Goal: Information Seeking & Learning: Find specific fact

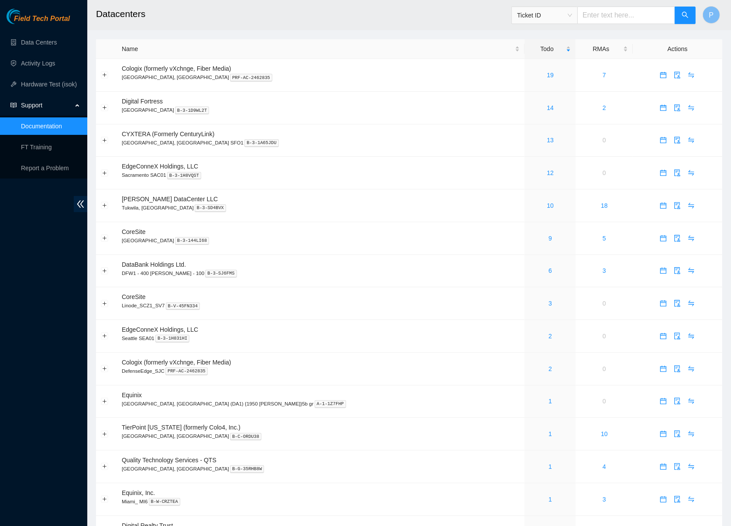
click at [546, 32] on main "Datacenters Ticket ID P Name Todo RMAs Actions Cologix (formerly vXchnge, Fiber…" at bounding box center [409, 458] width 644 height 916
click at [546, 28] on div "Ticket ID" at bounding box center [604, 15] width 185 height 28
click at [546, 26] on div "Ticket ID" at bounding box center [604, 15] width 185 height 28
click at [546, 21] on span "Ticket ID" at bounding box center [544, 15] width 55 height 13
click at [548, 85] on div "Serial Number" at bounding box center [543, 88] width 55 height 10
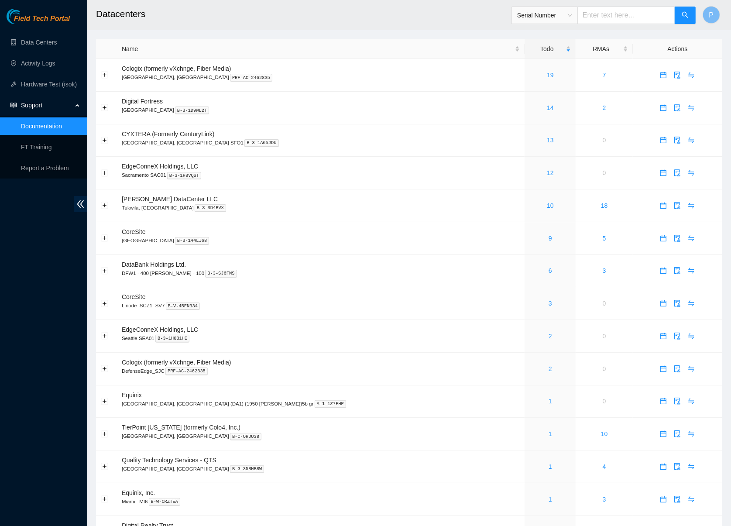
click at [596, 7] on input "text" at bounding box center [626, 15] width 98 height 17
paste input "QTFCA63760070"
type input "QTFCA63760070"
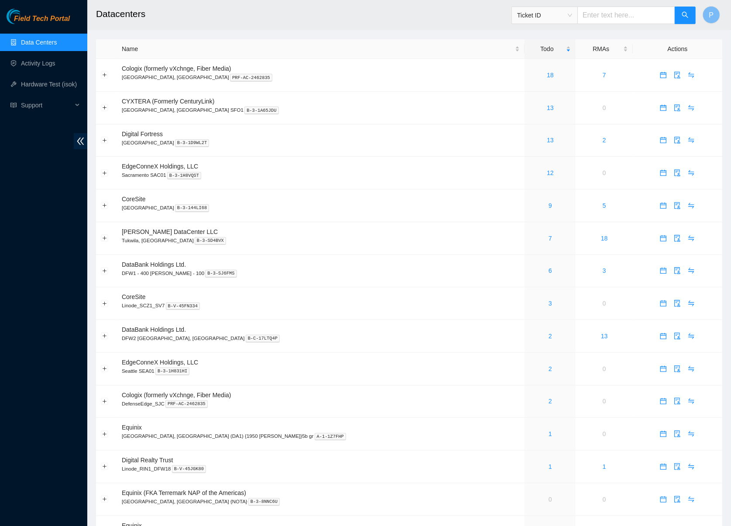
click at [543, 18] on span "Ticket ID" at bounding box center [544, 15] width 55 height 13
click at [536, 85] on div "Serial Number" at bounding box center [543, 88] width 55 height 10
click at [612, 19] on input "text" at bounding box center [626, 15] width 98 height 17
paste input "QTFCA63760070"
type input "QTFCA63760070"
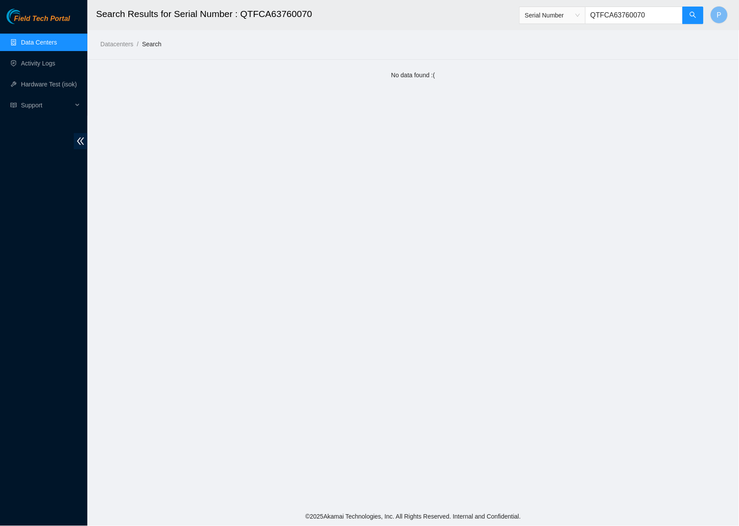
click at [57, 39] on link "Data Centers" at bounding box center [39, 42] width 36 height 7
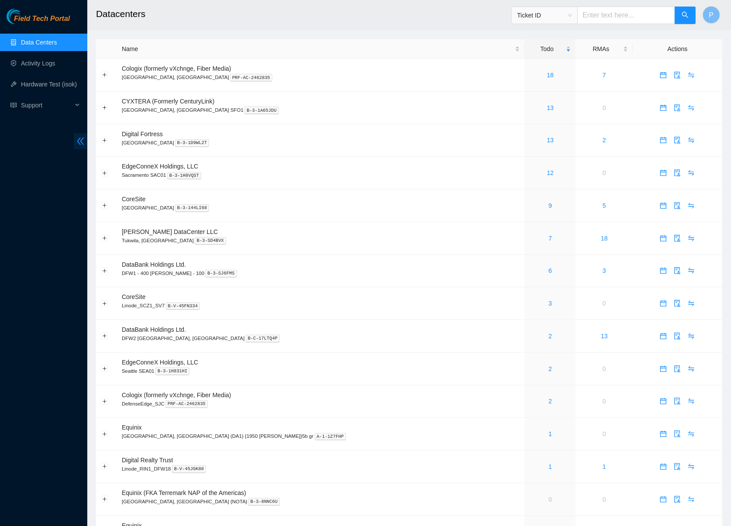
click at [86, 137] on span "double-left" at bounding box center [81, 141] width 14 height 16
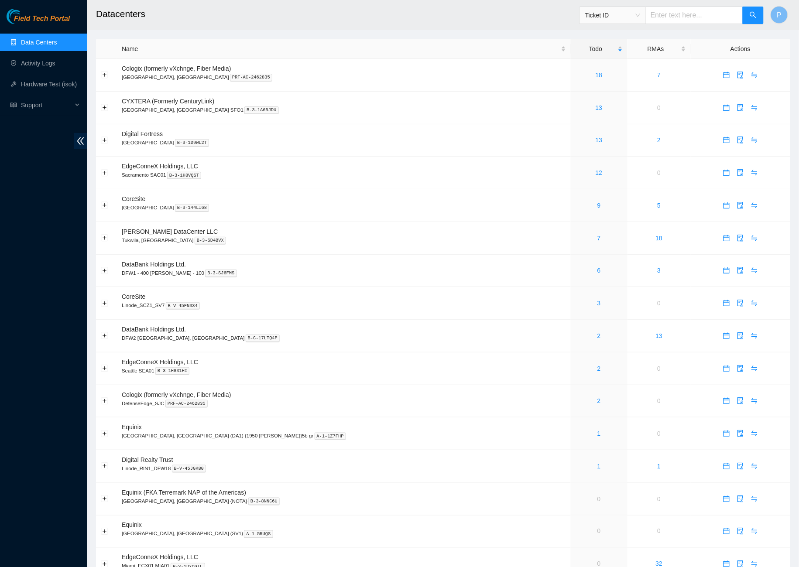
click at [621, 13] on span "Ticket ID" at bounding box center [612, 15] width 55 height 13
click at [608, 62] on div "Rack Number" at bounding box center [611, 60] width 55 height 10
click at [677, 13] on input "text" at bounding box center [695, 15] width 98 height 17
paste input "CS05-R02"
type input "CS05-R02"
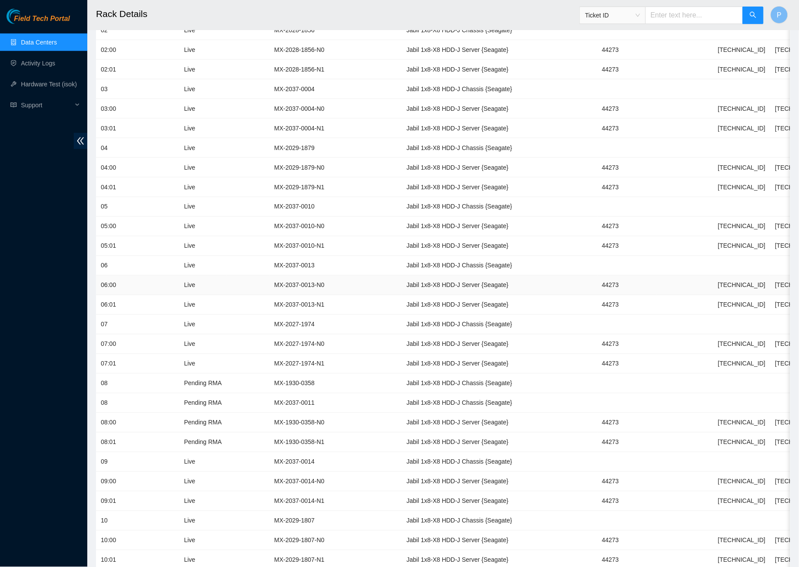
scroll to position [353, 0]
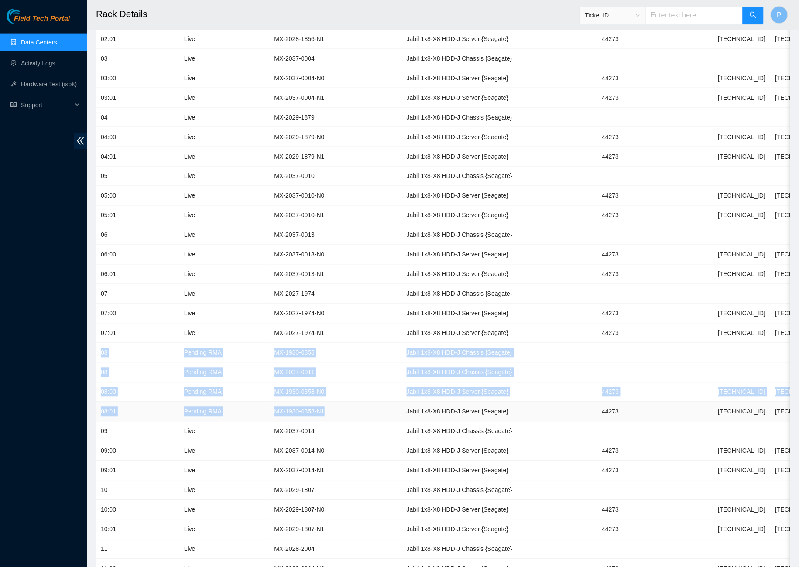
drag, startPoint x: 100, startPoint y: 342, endPoint x: 354, endPoint y: 402, distance: 260.7
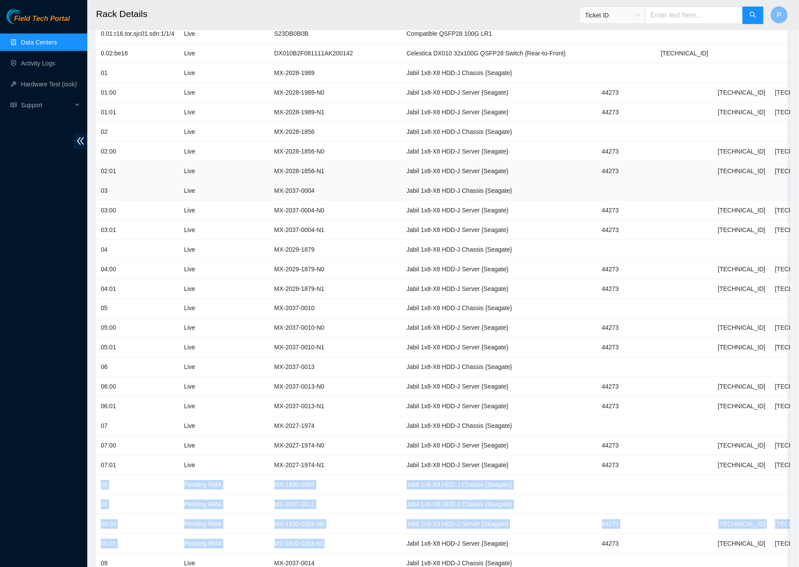
scroll to position [302, 0]
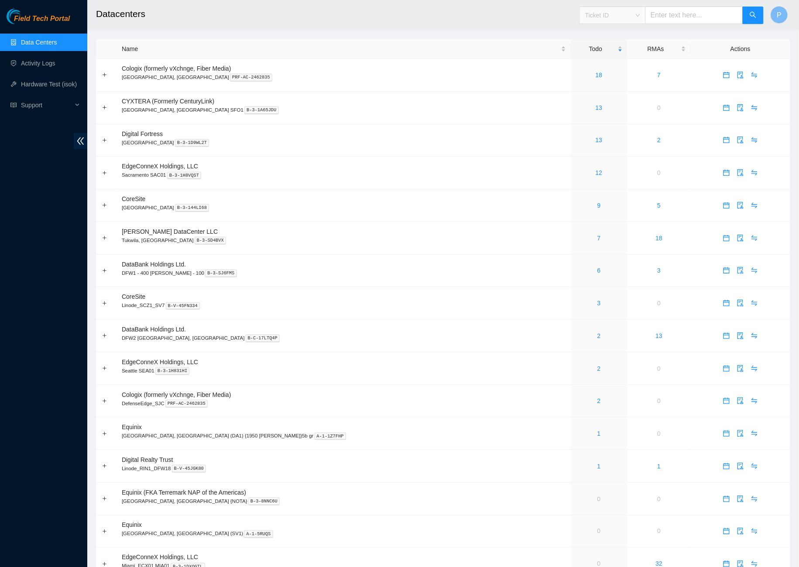
click at [609, 18] on span "Ticket ID" at bounding box center [612, 15] width 55 height 13
click at [604, 86] on div "Serial Number" at bounding box center [611, 88] width 55 height 10
click at [667, 17] on input "text" at bounding box center [695, 15] width 98 height 17
paste input "MX-2247-0250"
type input "MX-2247-0250"
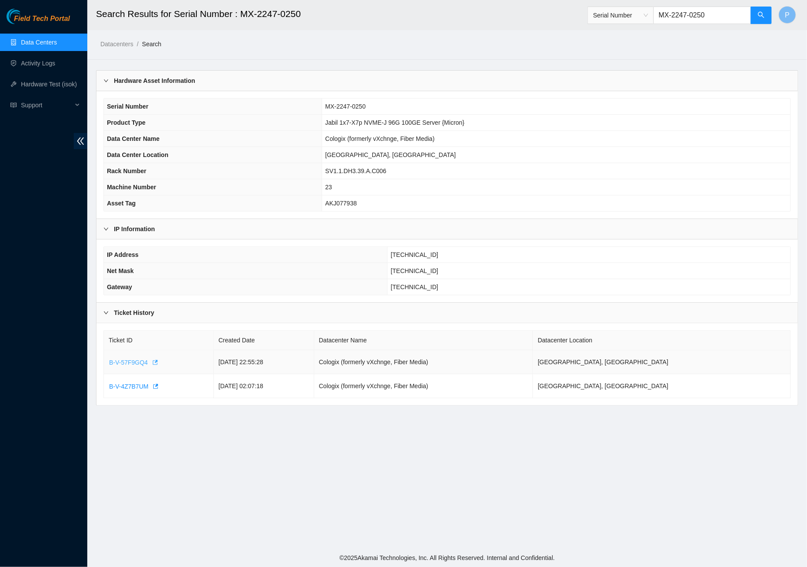
click at [134, 358] on span "B-V-57F9GQ4" at bounding box center [128, 363] width 39 height 10
click at [127, 358] on span "B-V-57F9GQ4" at bounding box center [128, 363] width 39 height 10
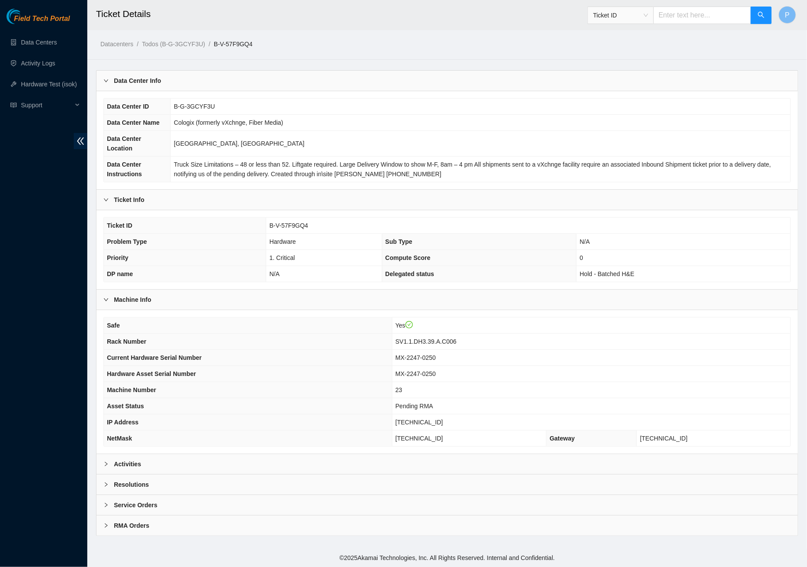
click at [246, 453] on div "Safe Yes Rack Number SV1.1.DH3.39.A.C006 Current Hardware Serial Number MX-2247…" at bounding box center [446, 382] width 701 height 144
click at [246, 463] on div "Activities" at bounding box center [446, 464] width 701 height 20
drag, startPoint x: 274, startPoint y: 41, endPoint x: 222, endPoint y: 41, distance: 51.5
click at [222, 41] on ol "Datacenters / Todos (B-G-3GCYF3U) / B-V-57F9GQ4 /" at bounding box center [363, 44] width 527 height 10
copy link "B-V-57F9GQ4"
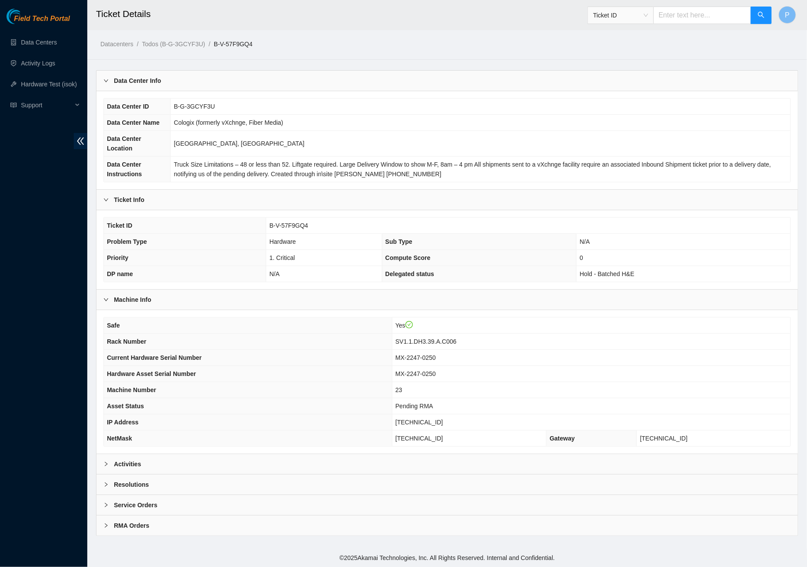
click at [245, 464] on div "Activities" at bounding box center [446, 464] width 701 height 20
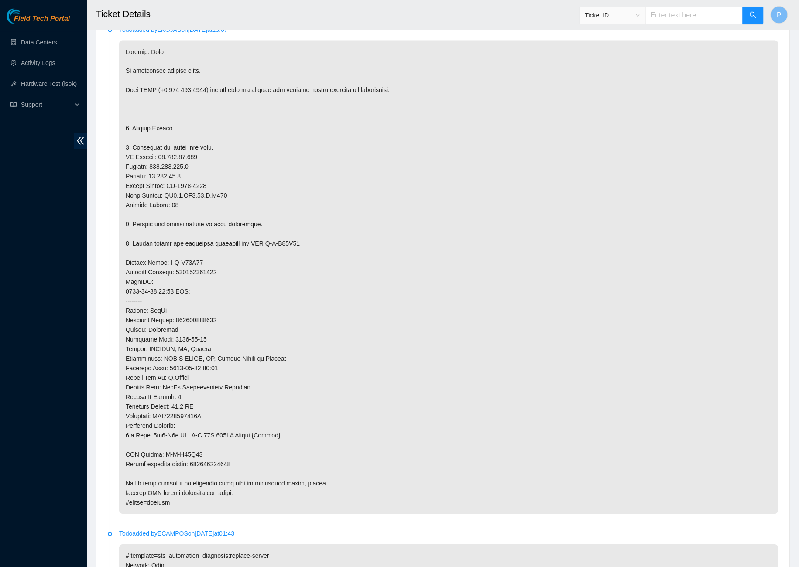
scroll to position [460, 0]
drag, startPoint x: 229, startPoint y: 309, endPoint x: 179, endPoint y: 310, distance: 49.8
click at [179, 310] on p at bounding box center [449, 275] width 660 height 474
copy p "772469564636"
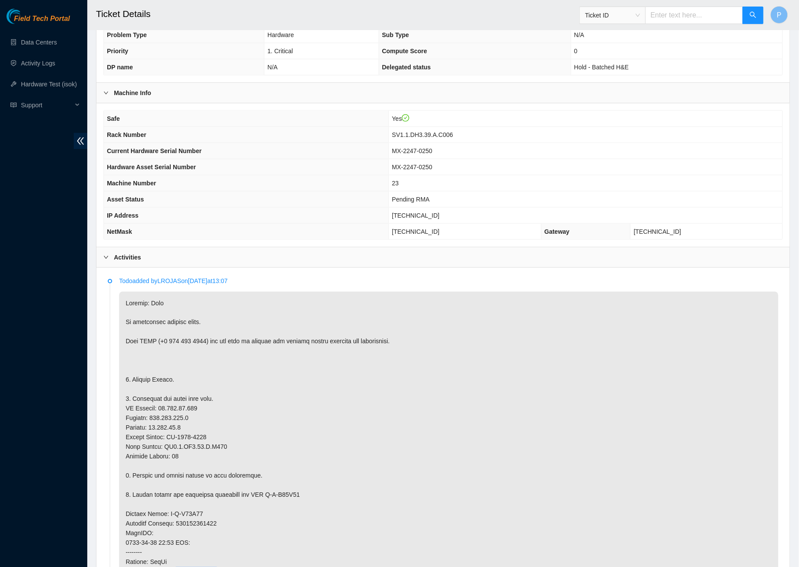
scroll to position [200, 0]
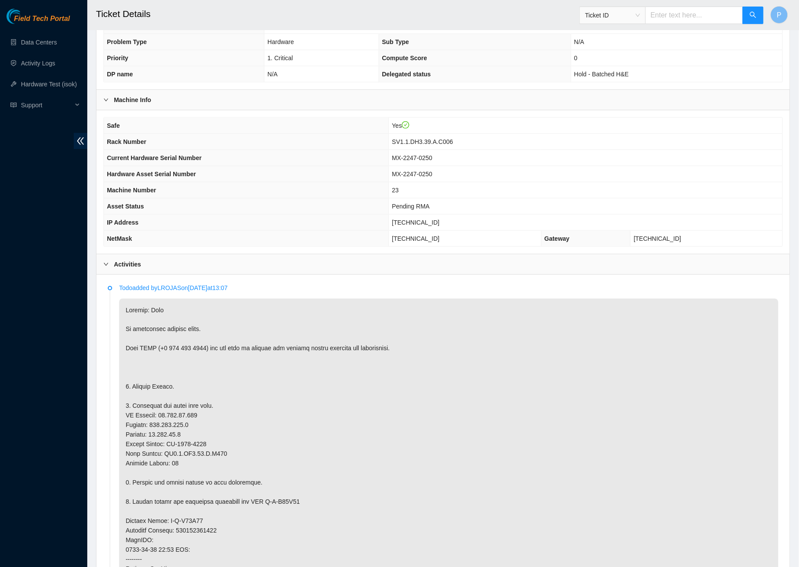
click at [474, 162] on td "MX-2247-0250" at bounding box center [586, 158] width 394 height 16
click at [83, 144] on icon "double-left" at bounding box center [80, 141] width 9 height 9
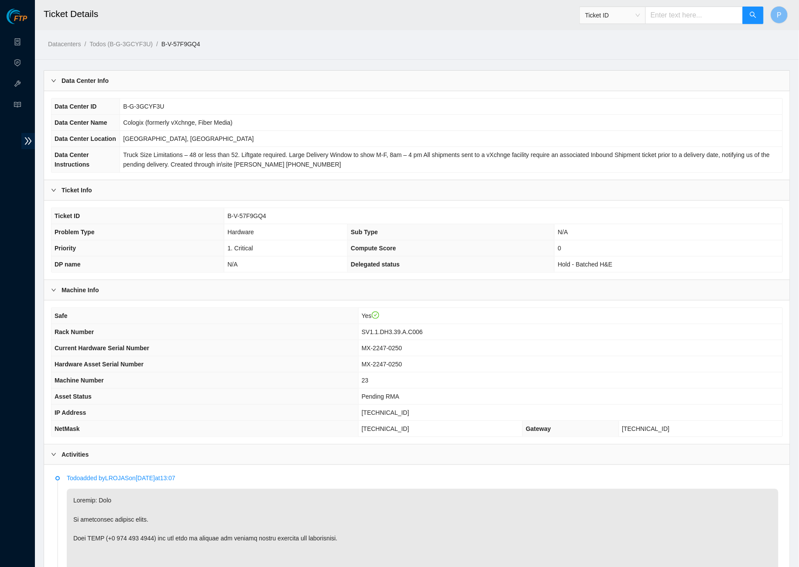
scroll to position [0, 0]
drag, startPoint x: 233, startPoint y: 45, endPoint x: 169, endPoint y: 44, distance: 63.7
click at [169, 44] on ol "Datacenters / Todos (B-G-3GCYF3U) / B-V-57F9GQ4 /" at bounding box center [328, 44] width 560 height 10
copy link "B-V-57F9GQ4"
click at [307, 42] on ol "Datacenters / Todos (B-G-3GCYF3U) / B-V-57F9GQ4 /" at bounding box center [328, 44] width 560 height 10
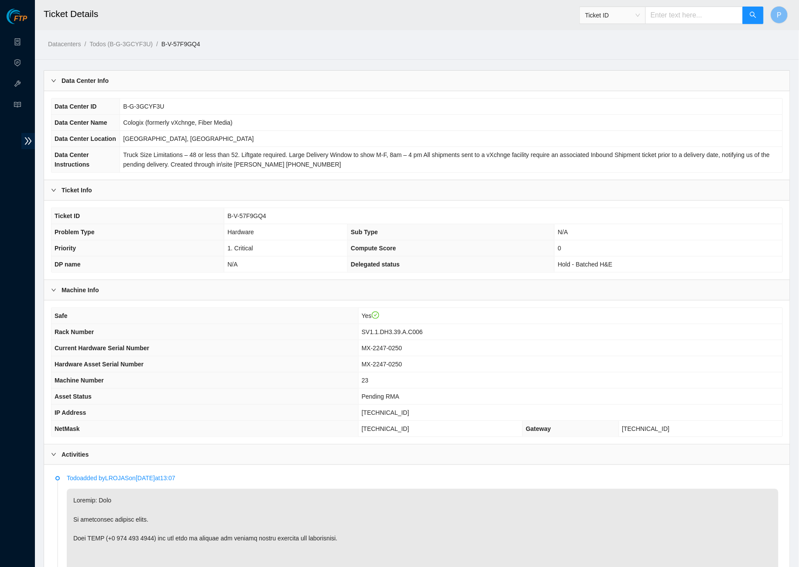
click at [300, 34] on div "Datacenters / Todos (B-G-3GCYF3U) / B-V-57F9GQ4 /" at bounding box center [321, 24] width 573 height 49
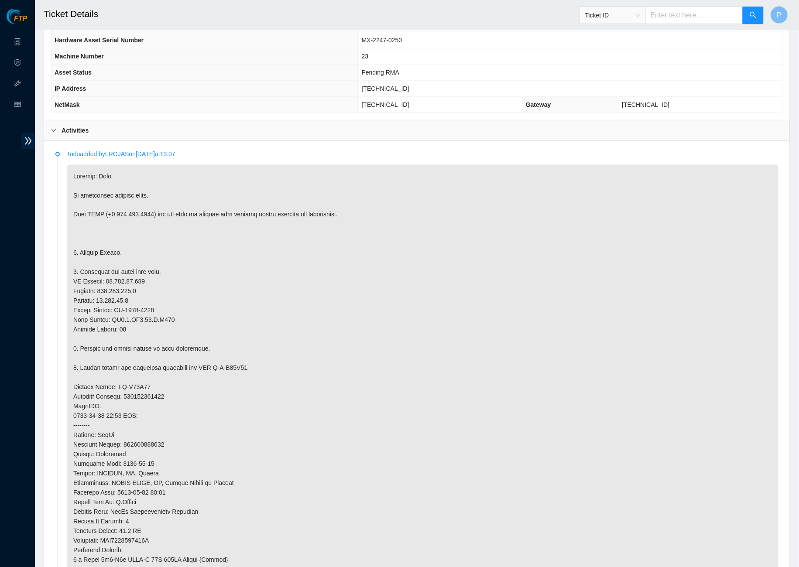
scroll to position [451, 0]
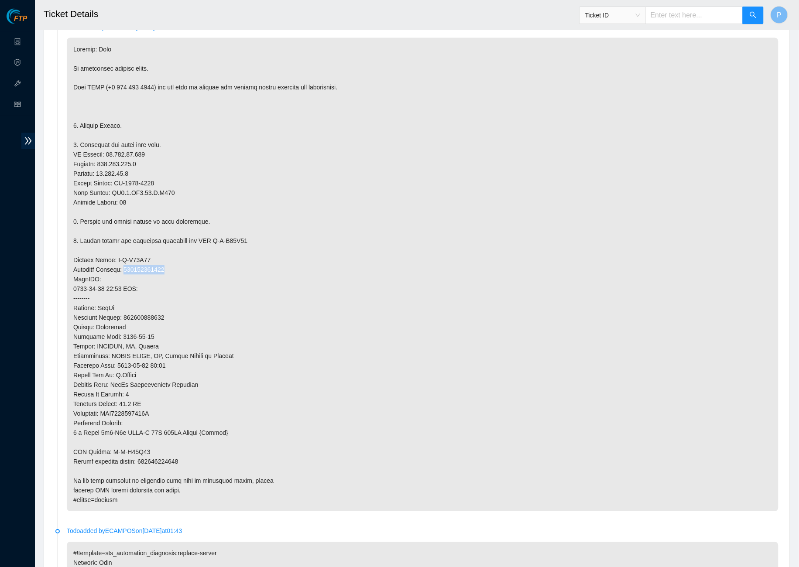
drag, startPoint x: 179, startPoint y: 274, endPoint x: 129, endPoint y: 272, distance: 49.3
click at [129, 272] on p at bounding box center [423, 275] width 712 height 474
copy p "772469564636"
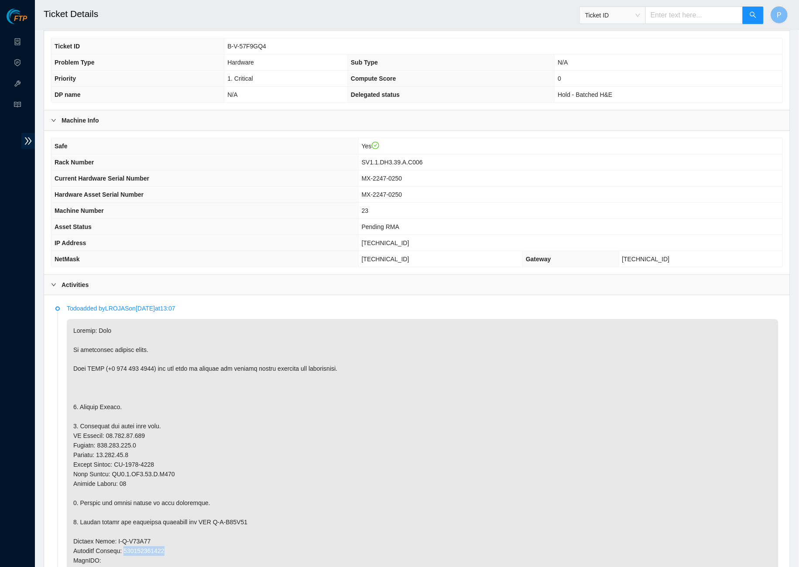
scroll to position [63, 0]
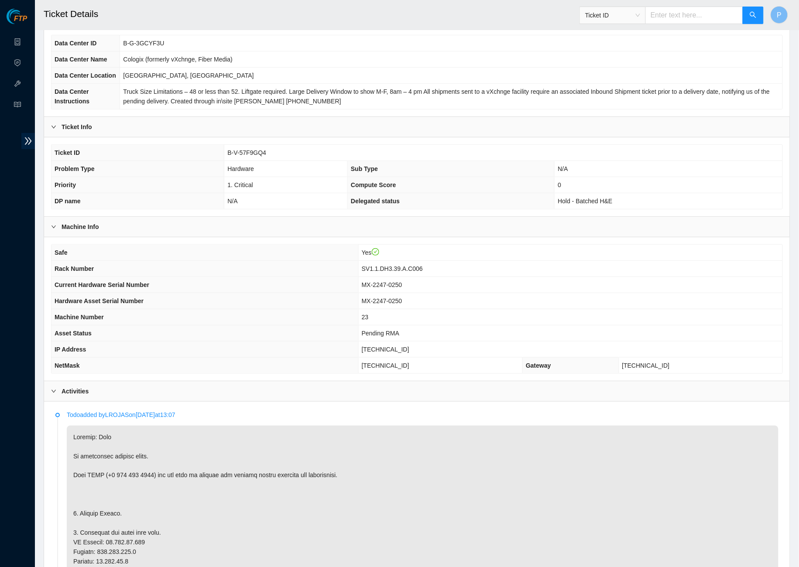
click at [457, 293] on td "MX-2247-0250" at bounding box center [570, 285] width 424 height 16
drag, startPoint x: 438, startPoint y: 297, endPoint x: 388, endPoint y: 297, distance: 49.8
click at [388, 293] on td "MX-2247-0250" at bounding box center [570, 285] width 424 height 16
copy span "MX-2247-0250"
click at [287, 293] on th "Current Hardware Serial Number" at bounding box center [205, 285] width 307 height 16
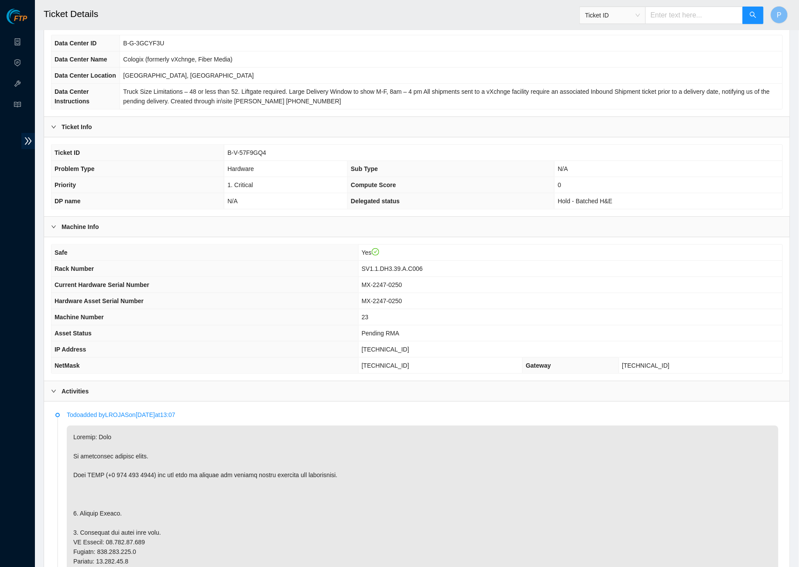
click at [254, 326] on th "Machine Number" at bounding box center [205, 317] width 307 height 16
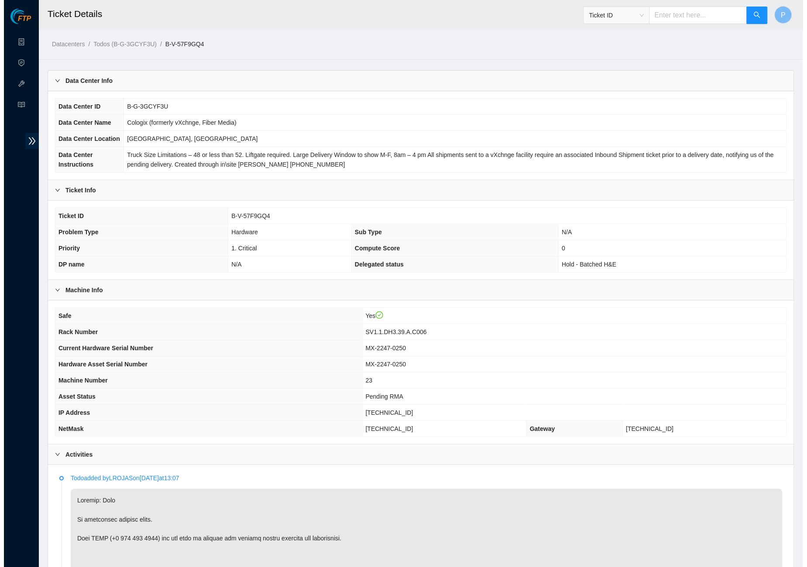
scroll to position [0, 0]
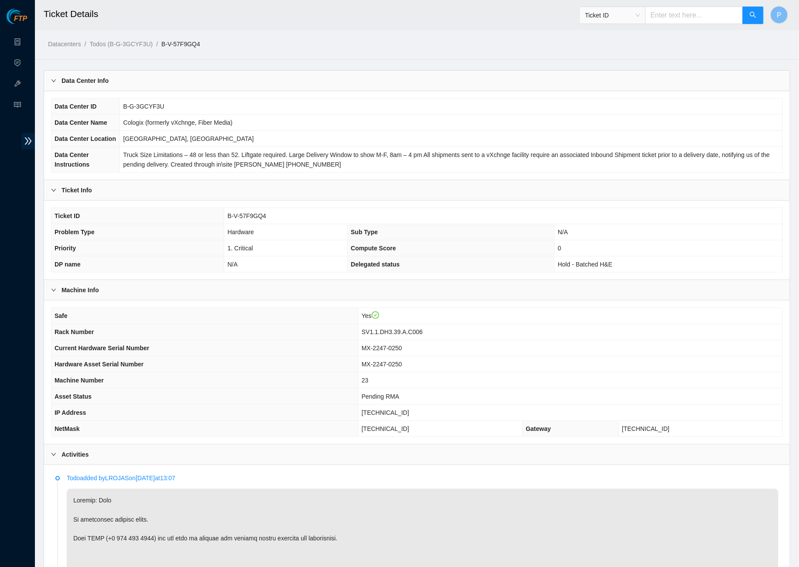
click at [303, 81] on div "Data Center Info" at bounding box center [417, 81] width 746 height 20
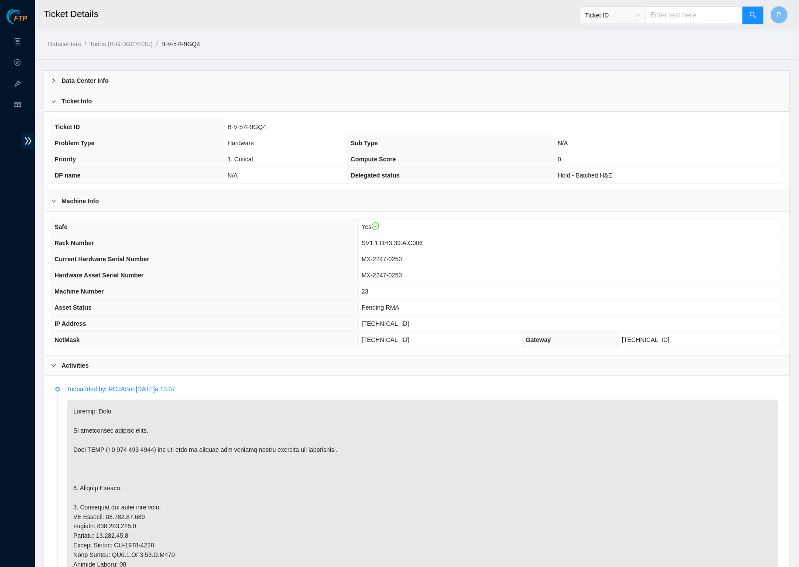
click at [303, 112] on div "Ticket ID B-V-57F9GQ4 Problem Type Hardware Sub Type N/A Priority 1. Critical C…" at bounding box center [417, 151] width 746 height 79
click at [303, 108] on div "Ticket Info" at bounding box center [417, 101] width 746 height 20
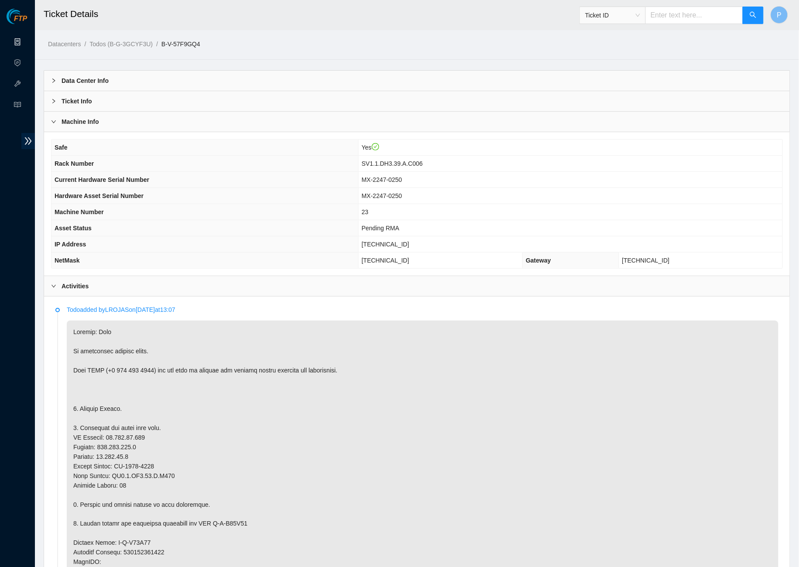
click at [25, 44] on link "Data Centers" at bounding box center [43, 42] width 36 height 7
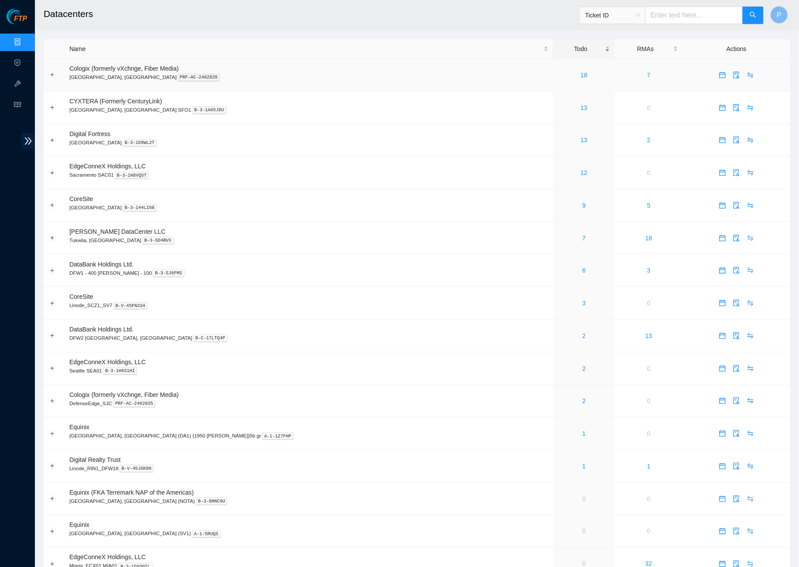
click at [553, 79] on td "18" at bounding box center [583, 75] width 61 height 33
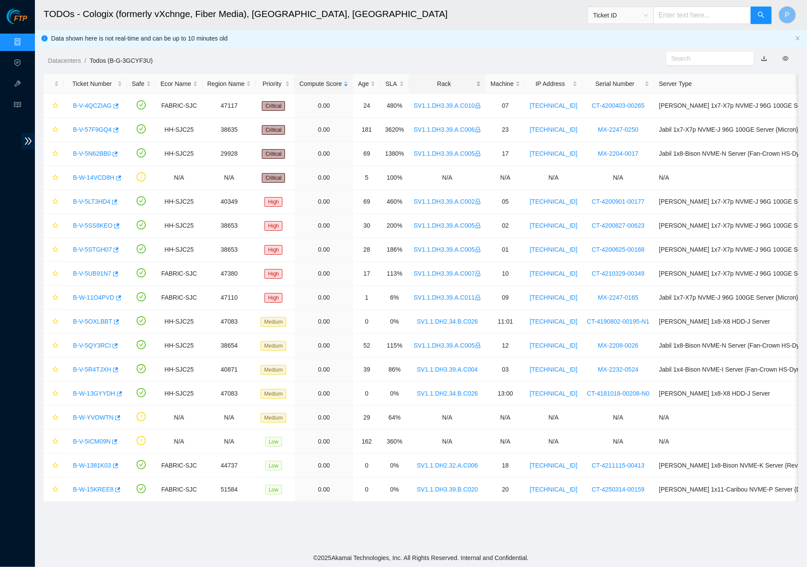
click at [458, 89] on div "Rack" at bounding box center [447, 84] width 67 height 10
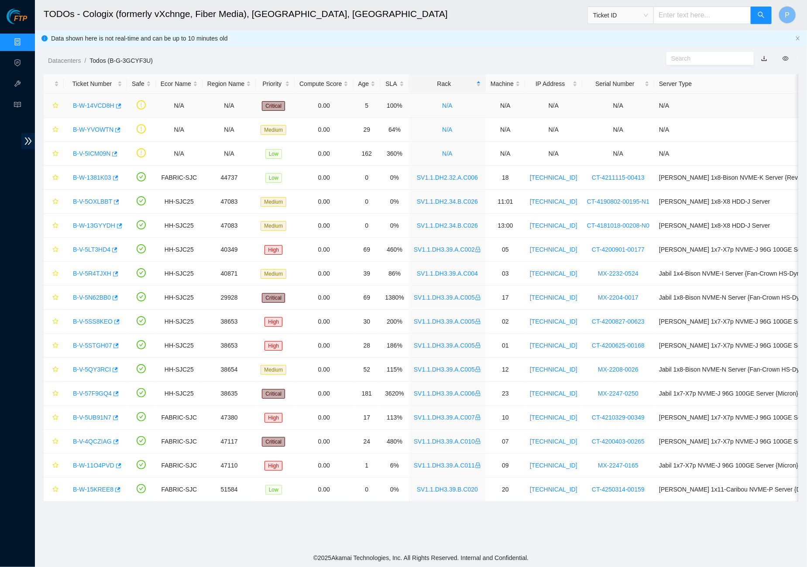
click at [93, 107] on link "B-W-14VCD8H" at bounding box center [93, 105] width 41 height 7
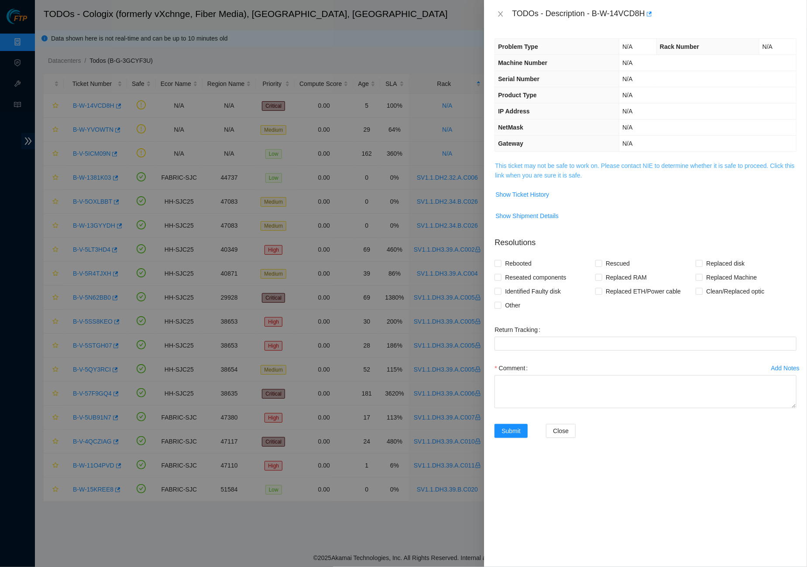
click at [532, 171] on link "This ticket may not be safe to work on. Please contact NIE to determine whether…" at bounding box center [644, 170] width 299 height 17
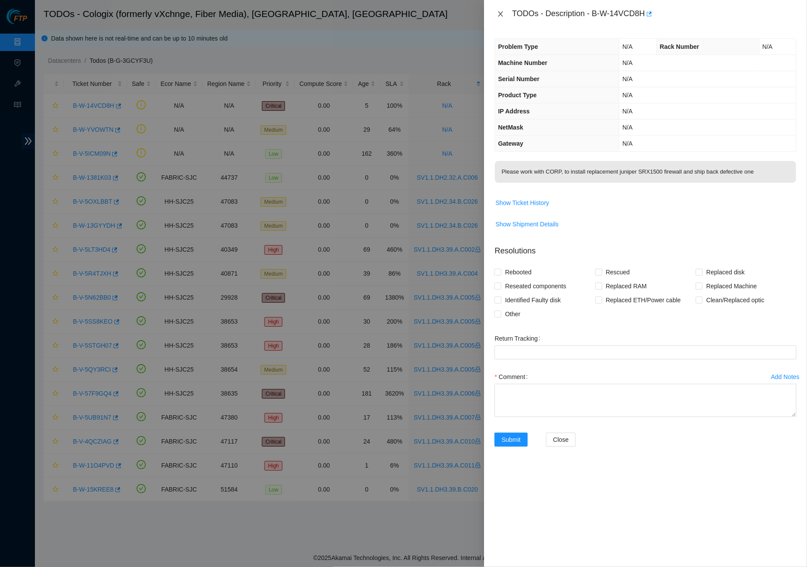
click at [497, 10] on icon "close" at bounding box center [500, 13] width 7 height 7
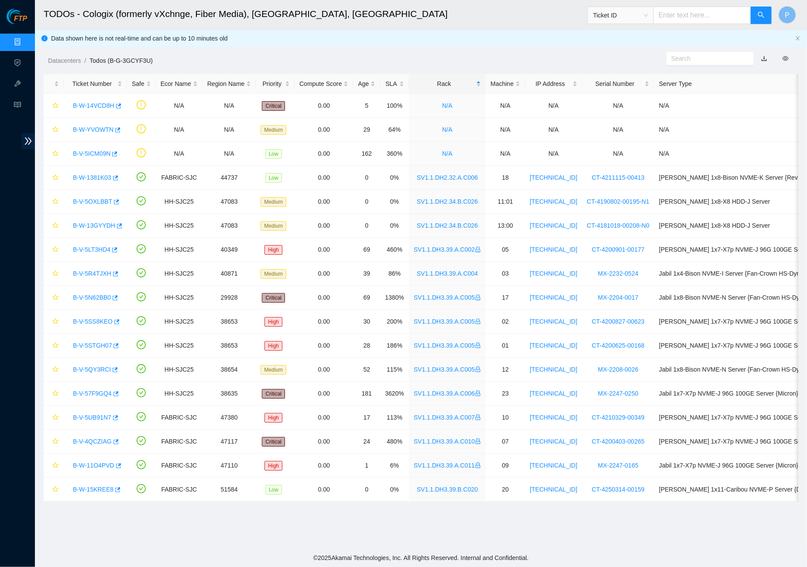
click at [761, 56] on link "button" at bounding box center [764, 58] width 6 height 7
click at [97, 391] on link "B-V-57F9GQ4" at bounding box center [92, 393] width 39 height 7
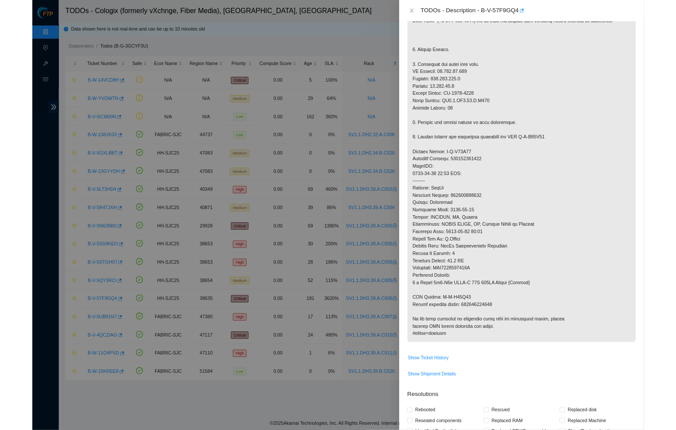
scroll to position [186, 0]
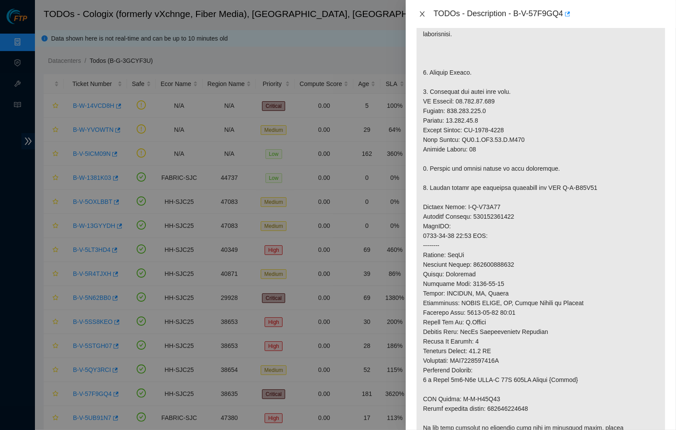
click at [419, 13] on icon "close" at bounding box center [422, 13] width 7 height 7
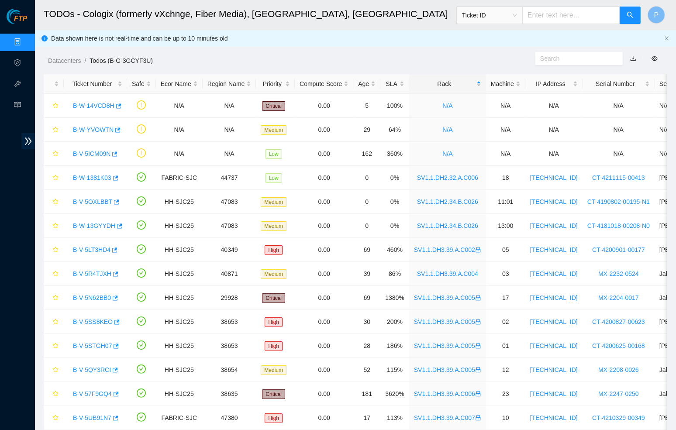
scroll to position [40, 0]
click at [505, 13] on span "Ticket ID" at bounding box center [489, 15] width 55 height 13
click at [485, 57] on div "Rack Number" at bounding box center [488, 60] width 55 height 10
click at [536, 17] on input "text" at bounding box center [571, 15] width 98 height 17
paste input "CL-EF50"
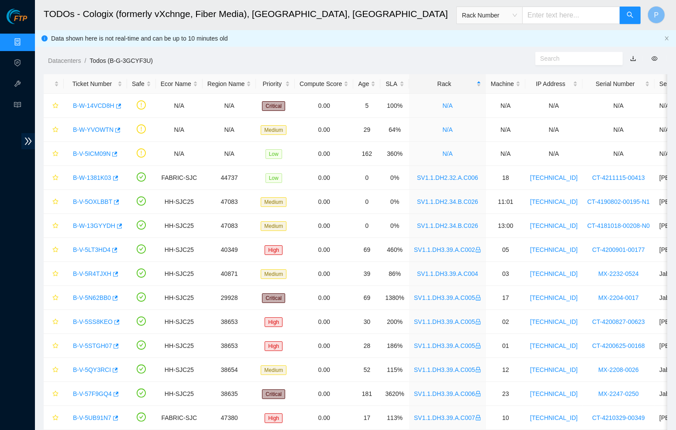
type input "CL-EF50"
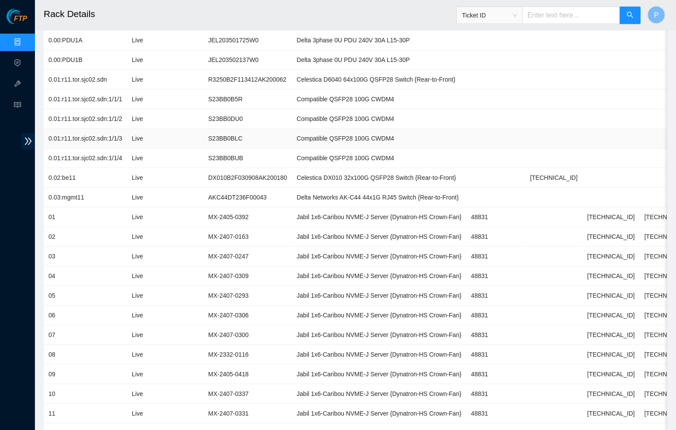
scroll to position [287, 0]
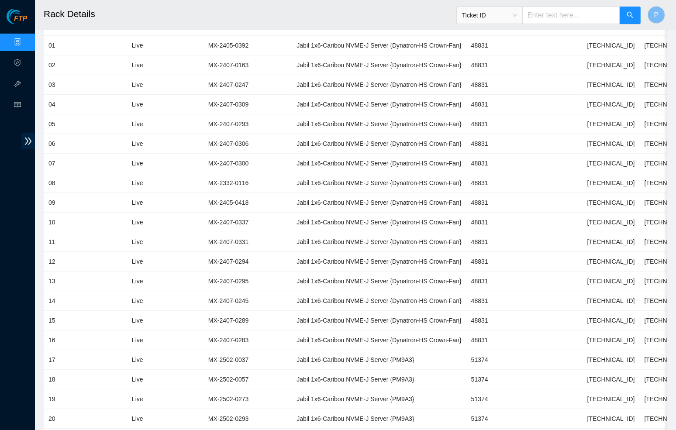
click at [25, 39] on link "Data Centers" at bounding box center [43, 42] width 36 height 7
